Goal: Task Accomplishment & Management: Complete application form

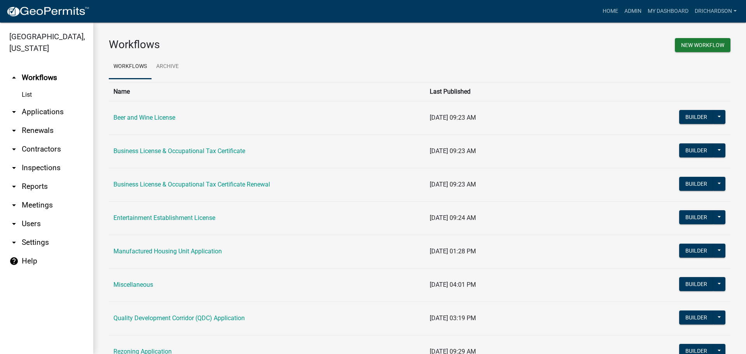
click at [39, 158] on link "arrow_drop_down Inspections" at bounding box center [46, 167] width 93 height 19
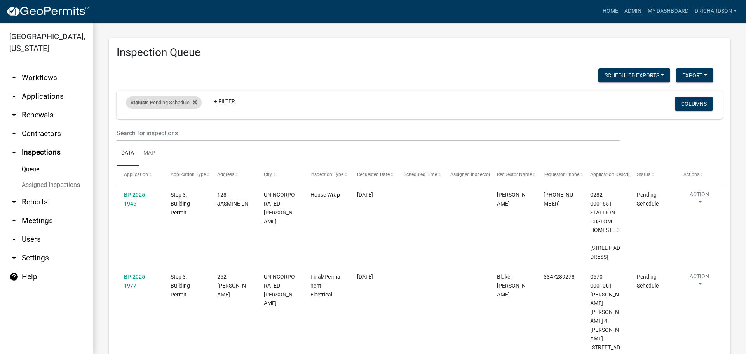
click at [168, 101] on div "Status is Pending Schedule" at bounding box center [164, 102] width 76 height 12
click at [162, 131] on select "Select an option Pending Schedule Pending Inspection Approved Denied Deleted Vo…" at bounding box center [165, 132] width 78 height 16
select select "1"
click at [127, 124] on select "Select an option Pending Schedule Pending Inspection Approved Denied Deleted Vo…" at bounding box center [165, 132] width 78 height 16
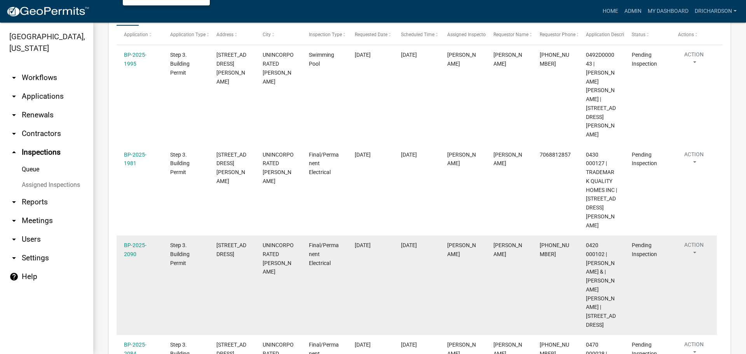
scroll to position [139, 0]
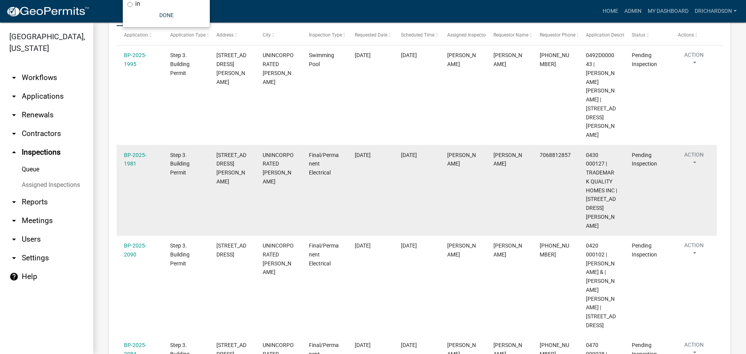
click at [695, 151] on button "Action" at bounding box center [694, 160] width 32 height 19
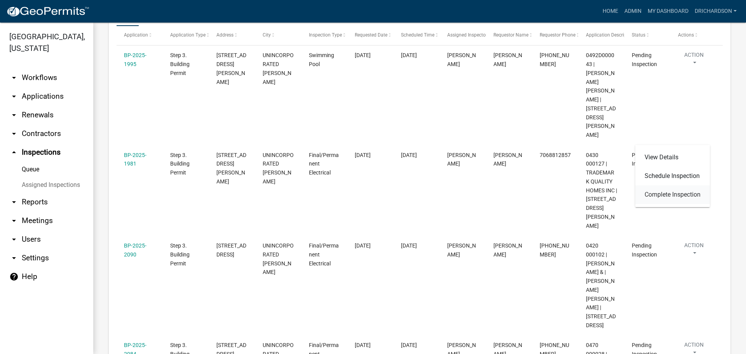
click at [677, 193] on link "Complete Inspection" at bounding box center [672, 194] width 75 height 19
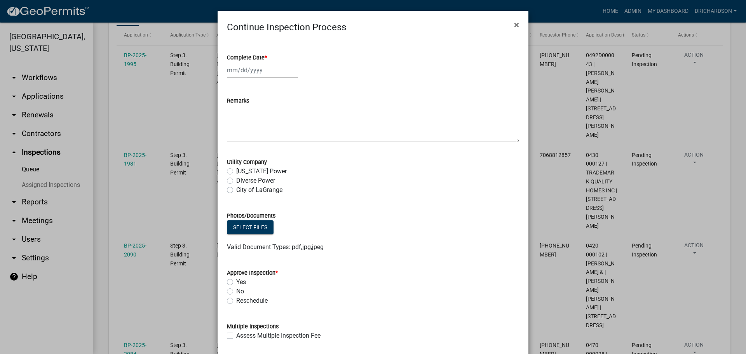
click at [256, 73] on div at bounding box center [262, 70] width 71 height 16
select select "9"
select select "2025"
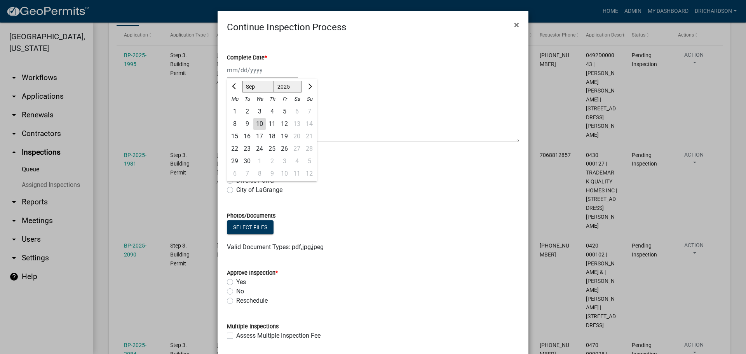
click at [258, 124] on div "10" at bounding box center [259, 124] width 12 height 12
type input "[DATE]"
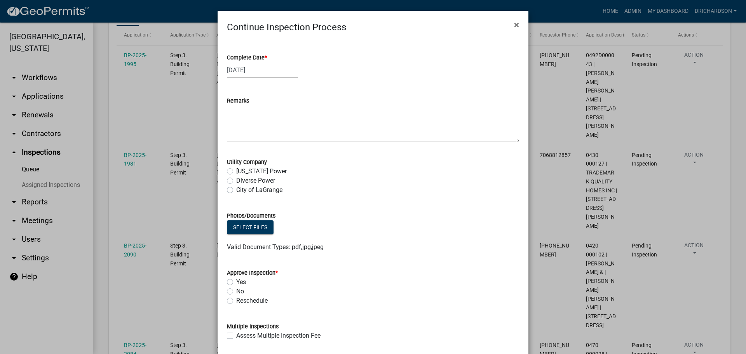
click at [236, 180] on label "Diverse Power" at bounding box center [255, 180] width 39 height 9
click at [236, 180] on input "Diverse Power" at bounding box center [238, 178] width 5 height 5
radio input "true"
click at [236, 282] on label "Yes" at bounding box center [241, 281] width 10 height 9
click at [236, 282] on input "Yes" at bounding box center [238, 279] width 5 height 5
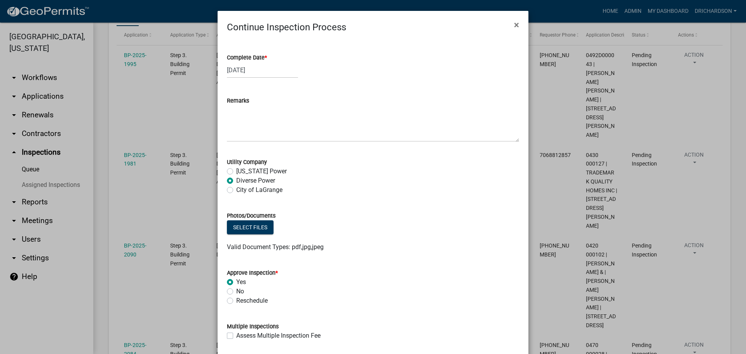
radio input "true"
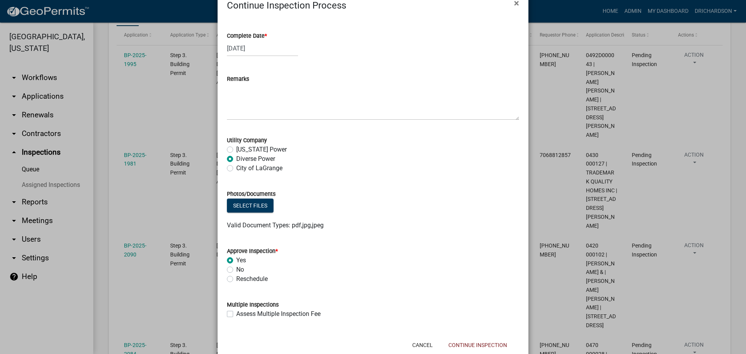
scroll to position [42, 0]
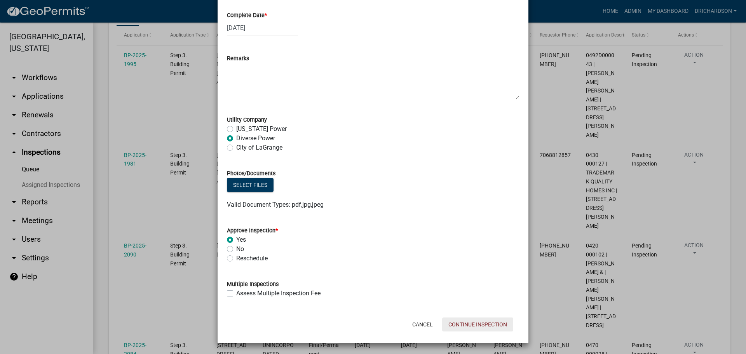
click at [496, 327] on button "Continue Inspection" at bounding box center [477, 324] width 71 height 14
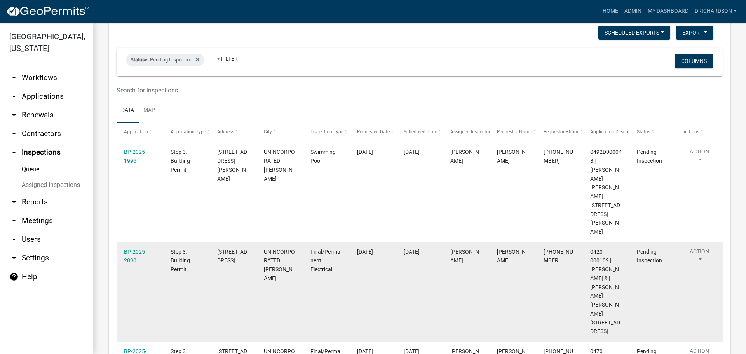
scroll to position [117, 0]
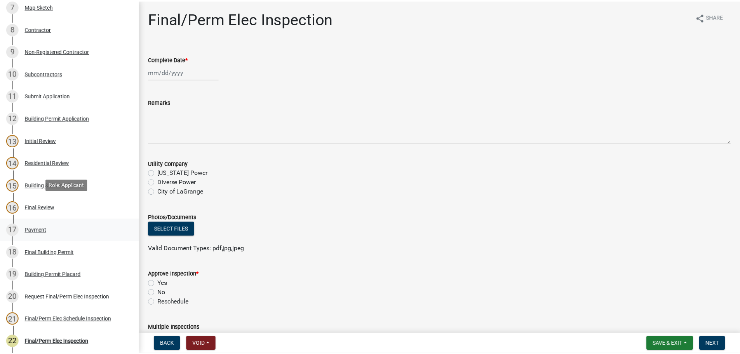
scroll to position [341, 0]
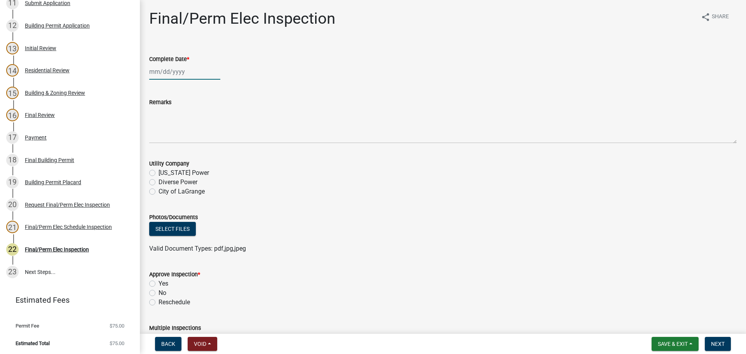
select select "9"
select select "2025"
click at [169, 71] on div "[PERSON_NAME] Feb Mar Apr [PERSON_NAME][DATE] Oct Nov [DATE] 1526 1527 1528 152…" at bounding box center [184, 72] width 71 height 16
click at [181, 127] on div "10" at bounding box center [182, 125] width 12 height 12
type input "[DATE]"
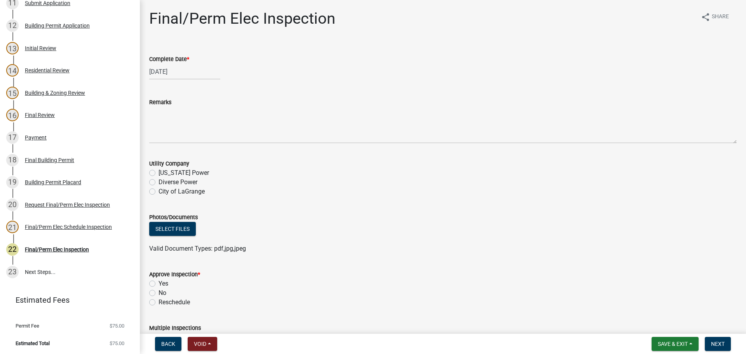
drag, startPoint x: 152, startPoint y: 184, endPoint x: 153, endPoint y: 221, distance: 37.7
click at [158, 184] on label "Diverse Power" at bounding box center [177, 182] width 39 height 9
click at [158, 183] on input "Diverse Power" at bounding box center [160, 180] width 5 height 5
radio input "true"
click at [158, 283] on label "Yes" at bounding box center [163, 283] width 10 height 9
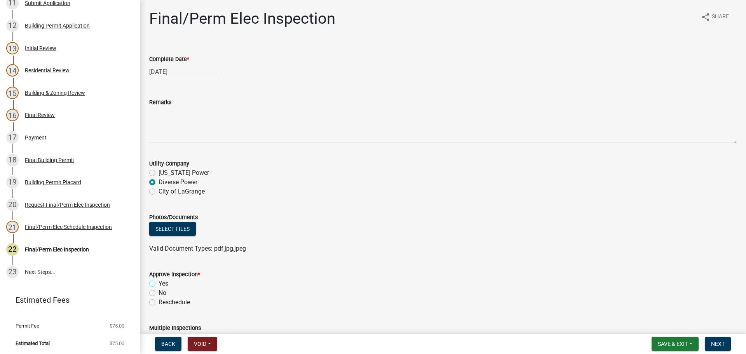
click at [158, 283] on input "Yes" at bounding box center [160, 281] width 5 height 5
radio input "true"
click at [721, 343] on span "Next" at bounding box center [718, 344] width 14 height 6
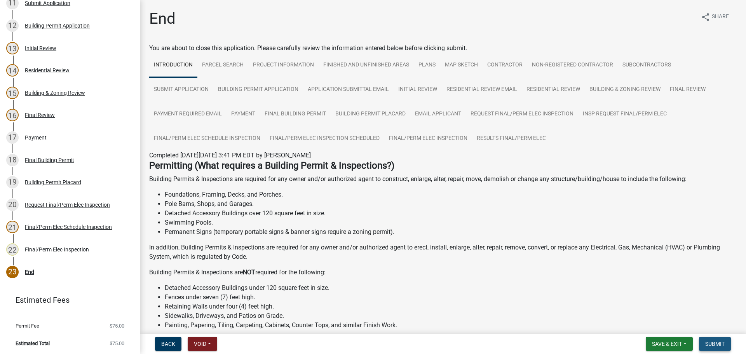
click at [723, 340] on button "Submit" at bounding box center [715, 344] width 32 height 14
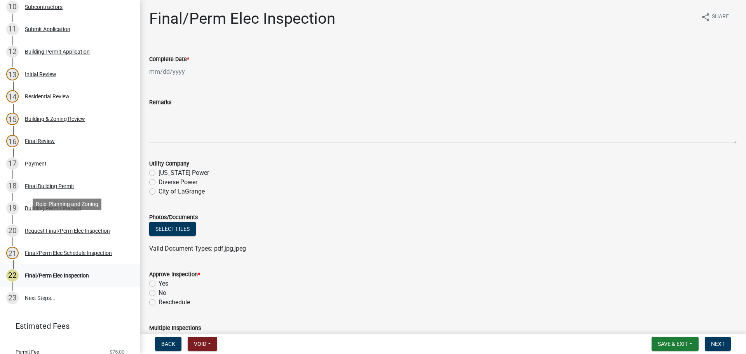
scroll to position [341, 0]
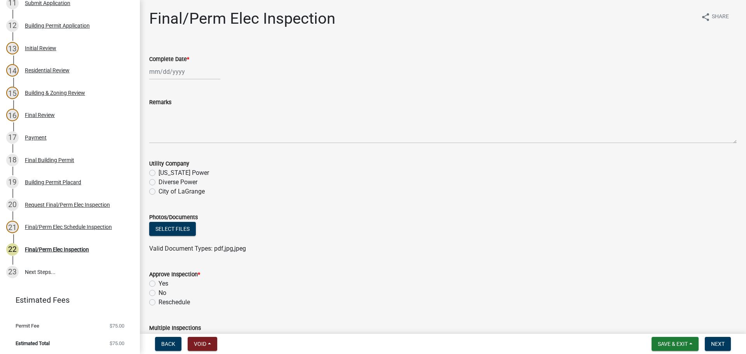
click at [179, 77] on div at bounding box center [184, 72] width 71 height 16
select select "9"
select select "2025"
click at [181, 127] on div "10" at bounding box center [182, 125] width 12 height 12
type input "[DATE]"
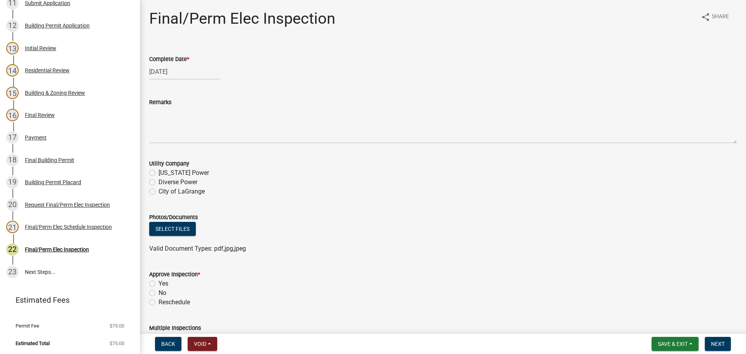
drag, startPoint x: 153, startPoint y: 182, endPoint x: 151, endPoint y: 188, distance: 6.3
click at [158, 183] on label "Diverse Power" at bounding box center [177, 182] width 39 height 9
click at [158, 183] on input "Diverse Power" at bounding box center [160, 180] width 5 height 5
radio input "true"
click at [158, 281] on label "Yes" at bounding box center [163, 283] width 10 height 9
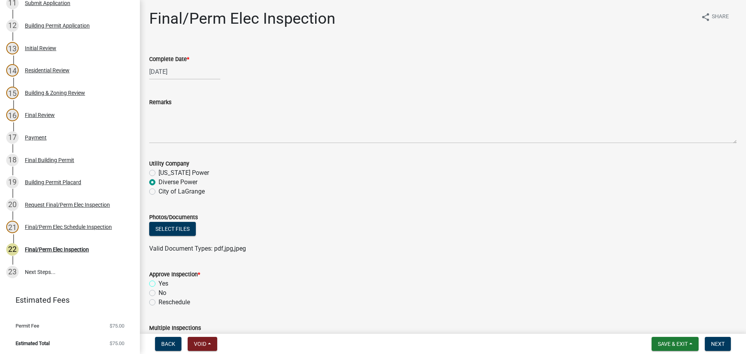
click at [158, 281] on input "Yes" at bounding box center [160, 281] width 5 height 5
radio input "true"
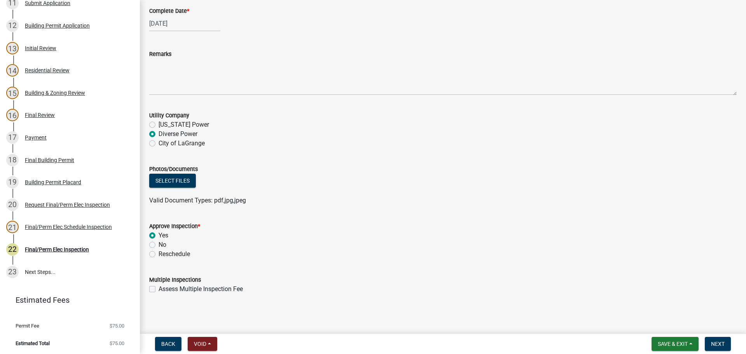
scroll to position [49, 0]
click at [723, 347] on span "Next" at bounding box center [718, 344] width 14 height 6
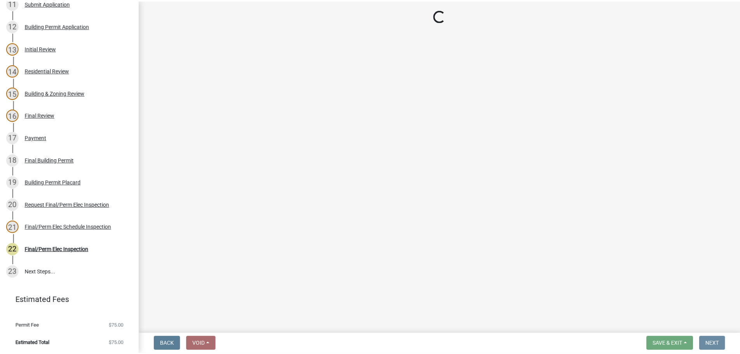
scroll to position [0, 0]
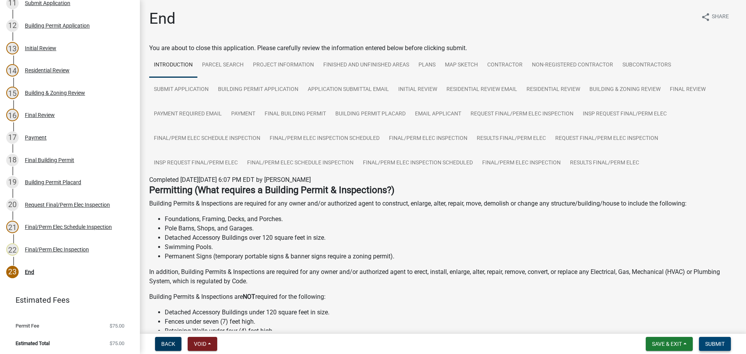
click at [719, 344] on span "Submit" at bounding box center [714, 344] width 19 height 6
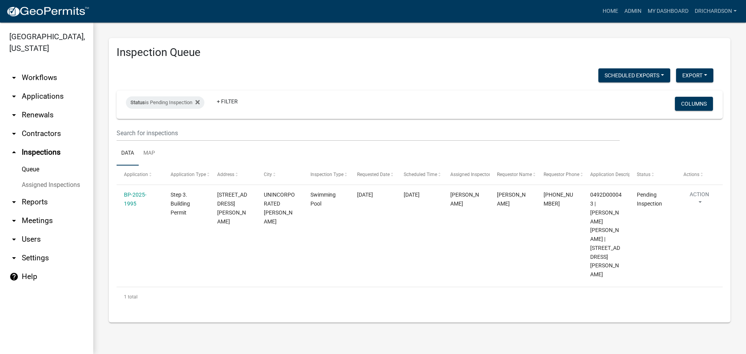
click at [48, 68] on link "arrow_drop_down Workflows" at bounding box center [46, 77] width 93 height 19
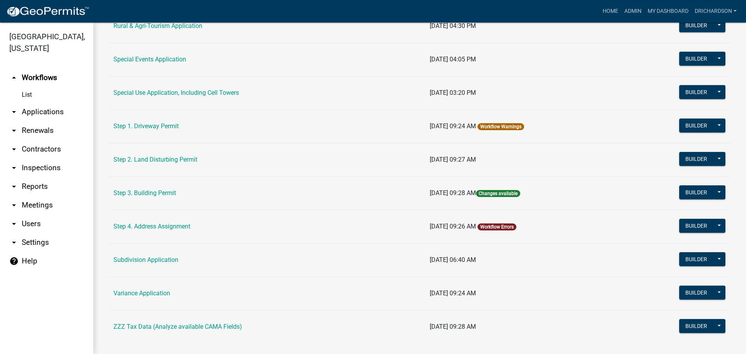
scroll to position [370, 0]
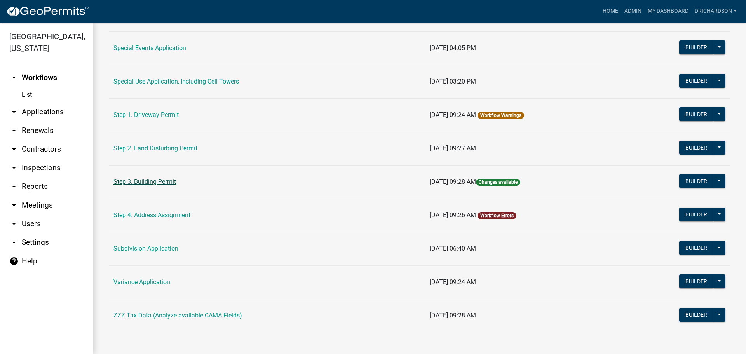
click at [143, 182] on link "Step 3. Building Permit" at bounding box center [144, 181] width 63 height 7
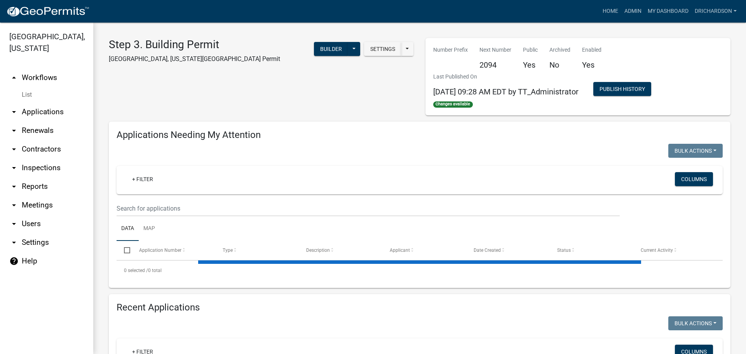
select select "1: 25"
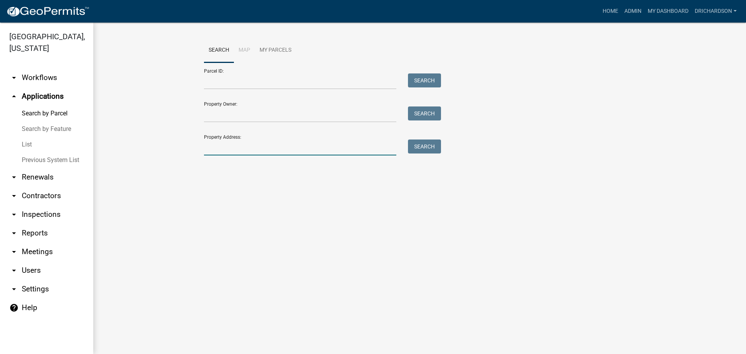
click at [238, 147] on input "Property Address:" at bounding box center [300, 147] width 192 height 16
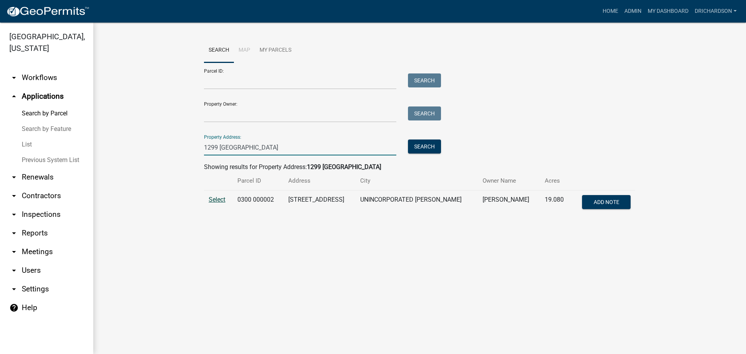
type input "1299 lower big springs"
click at [218, 202] on span "Select" at bounding box center [217, 199] width 17 height 7
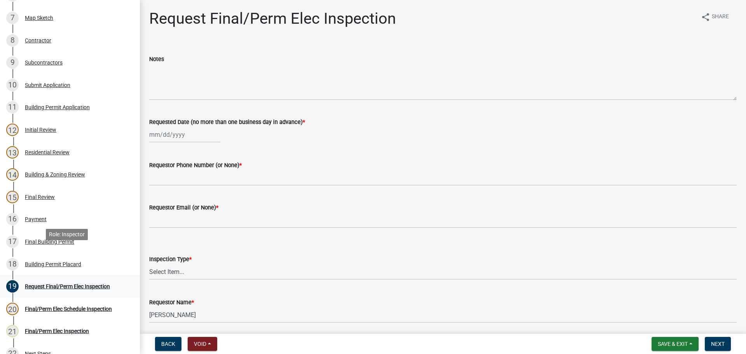
scroll to position [311, 0]
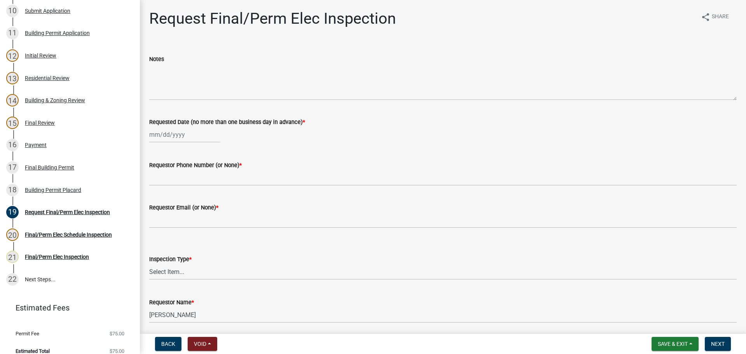
select select "9"
select select "2025"
click at [164, 139] on div "[PERSON_NAME] Feb Mar Apr [PERSON_NAME][DATE] Oct Nov [DATE] 1526 1527 1528 152…" at bounding box center [184, 135] width 71 height 16
click at [181, 189] on div "10" at bounding box center [182, 188] width 12 height 12
type input "[DATE]"
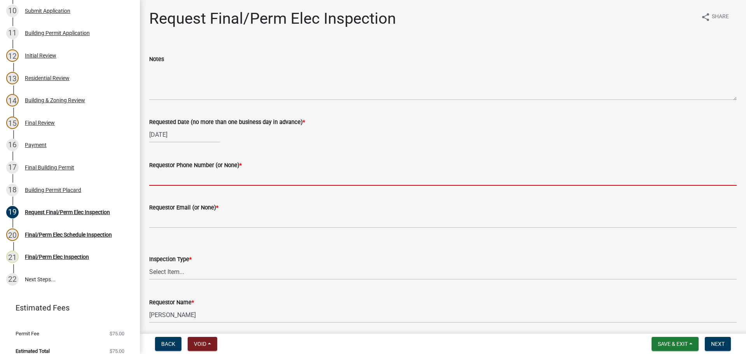
click at [177, 178] on input "Requestor Phone Number (or None) *" at bounding box center [442, 178] width 587 height 16
type input "none"
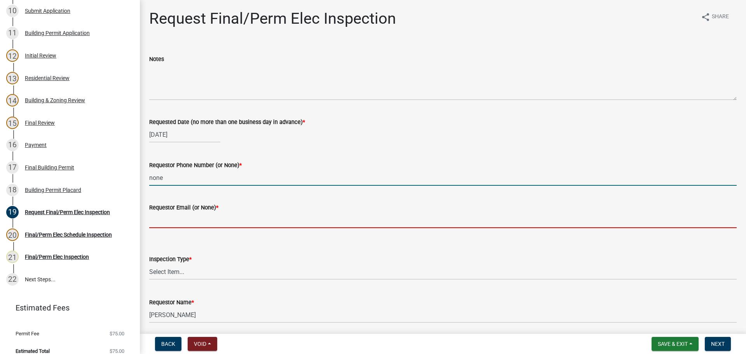
click at [183, 221] on input "Requestor Email (or None) *" at bounding box center [442, 220] width 587 height 16
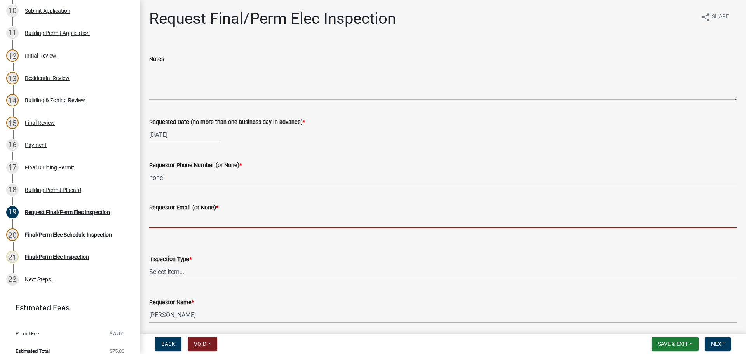
type input "none"
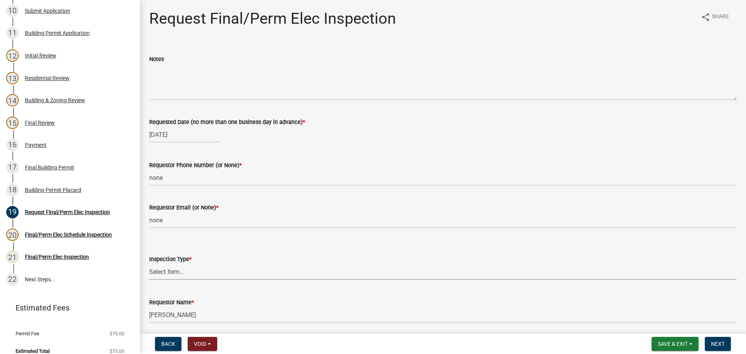
click at [178, 273] on select "Select Item... Final/Permanent Electrical" at bounding box center [442, 272] width 587 height 16
click at [149, 264] on select "Select Item... Final/Permanent Electrical" at bounding box center [442, 272] width 587 height 16
select select "15602396-5ec3-4d50-b7ba-128f4fe7a0c1"
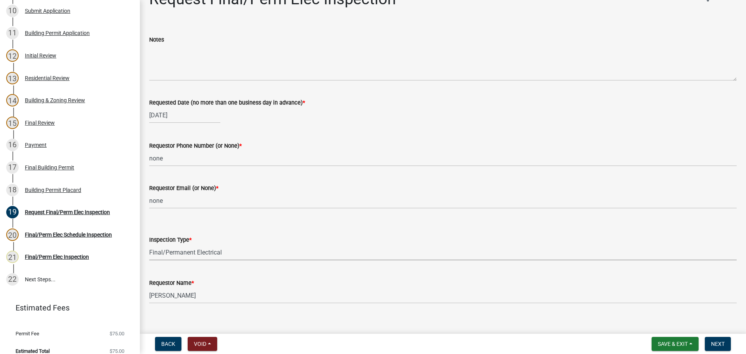
scroll to position [29, 0]
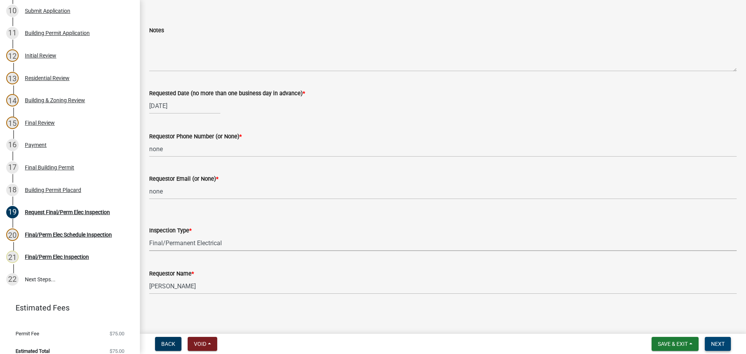
click at [712, 341] on span "Next" at bounding box center [718, 344] width 14 height 6
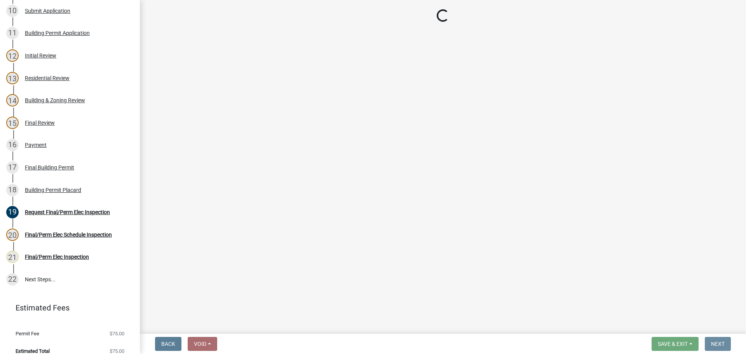
scroll to position [0, 0]
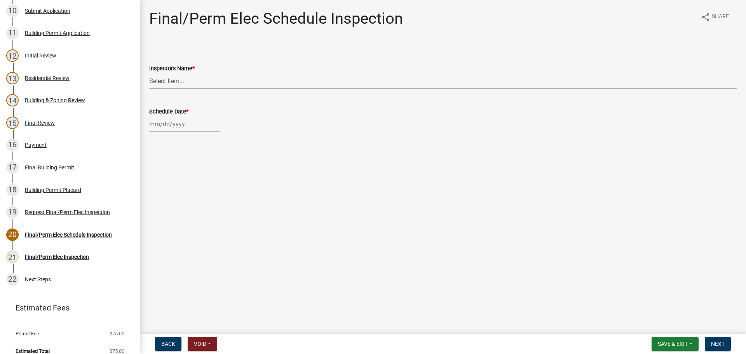
click at [177, 78] on select "Select Item... [PERSON_NAME] ([PERSON_NAME]) drichardson ([PERSON_NAME]) knorre…" at bounding box center [442, 81] width 587 height 16
select select "e20251c8-f858-4aed-a4a0-52e27fd5066e"
click at [149, 73] on select "Select Item... [PERSON_NAME] ([PERSON_NAME]) drichardson ([PERSON_NAME]) knorre…" at bounding box center [442, 81] width 587 height 16
click at [169, 125] on div at bounding box center [184, 124] width 71 height 16
select select "9"
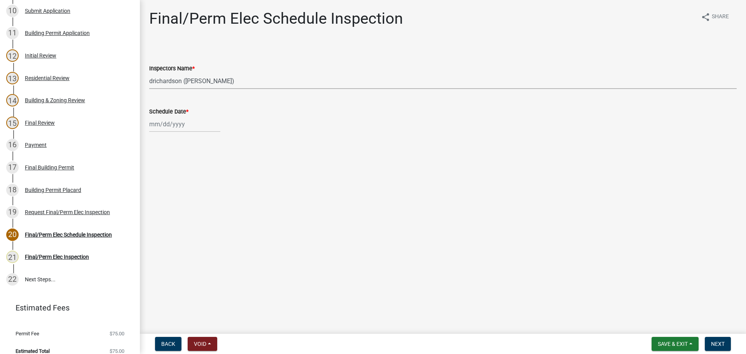
select select "2025"
click at [178, 178] on div "10" at bounding box center [182, 178] width 12 height 12
type input "[DATE]"
click at [712, 346] on span "Next" at bounding box center [718, 344] width 14 height 6
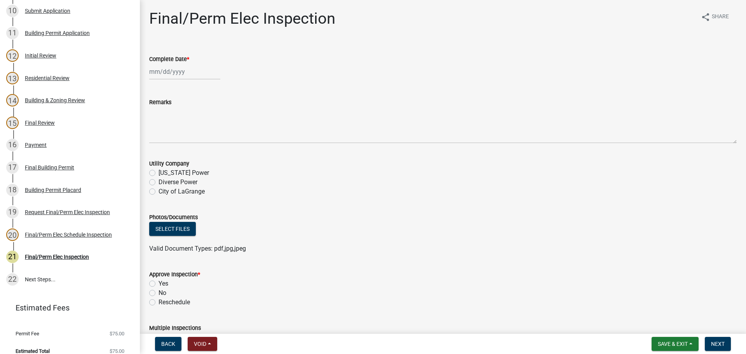
click at [158, 181] on label "Diverse Power" at bounding box center [177, 182] width 39 height 9
click at [158, 181] on input "Diverse Power" at bounding box center [160, 180] width 5 height 5
radio input "true"
select select "9"
select select "2025"
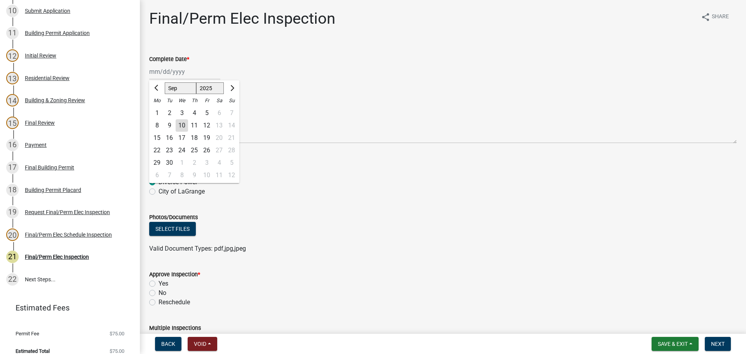
click at [156, 67] on div "Jan Feb Mar Apr May Jun Jul Aug Sep Oct Nov Dec 1525 1526 1527 1528 1529 1530 1…" at bounding box center [184, 72] width 71 height 16
click at [184, 124] on div "10" at bounding box center [182, 125] width 12 height 12
type input "[DATE]"
click at [158, 283] on label "Yes" at bounding box center [163, 283] width 10 height 9
click at [158, 283] on input "Yes" at bounding box center [160, 281] width 5 height 5
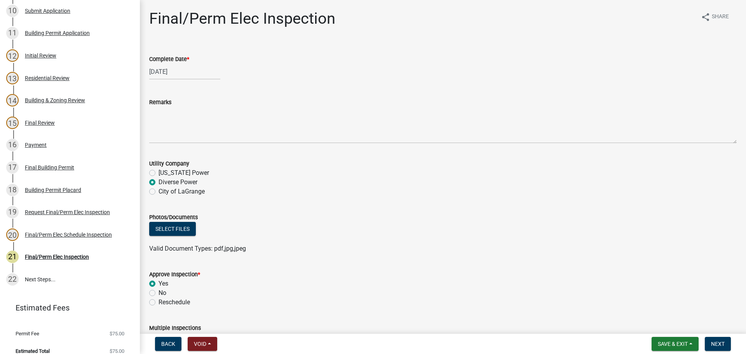
radio input "true"
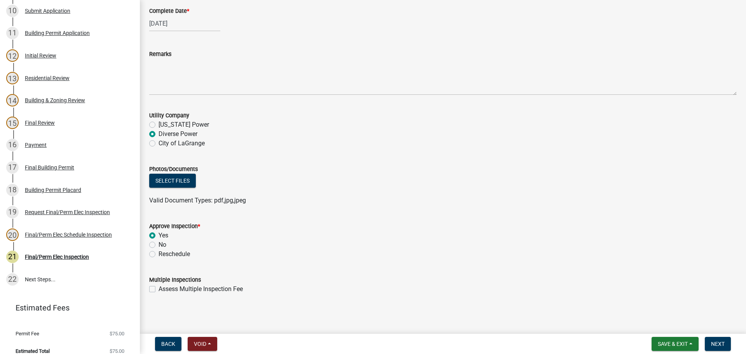
scroll to position [49, 0]
click at [724, 346] on span "Next" at bounding box center [718, 344] width 14 height 6
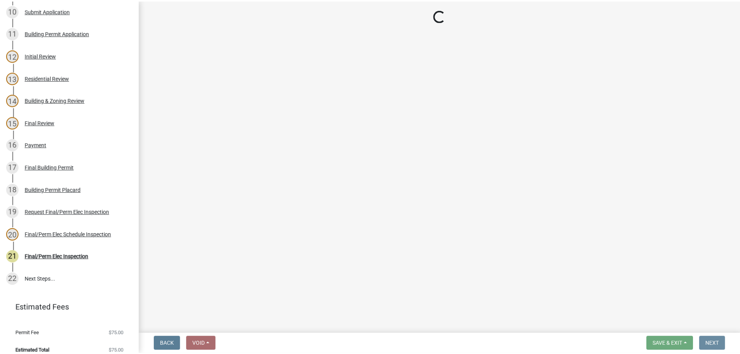
scroll to position [0, 0]
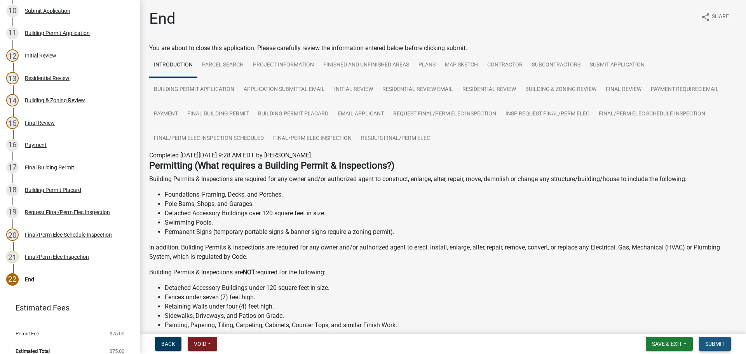
click at [714, 342] on span "Submit" at bounding box center [714, 344] width 19 height 6
